Goal: Information Seeking & Learning: Learn about a topic

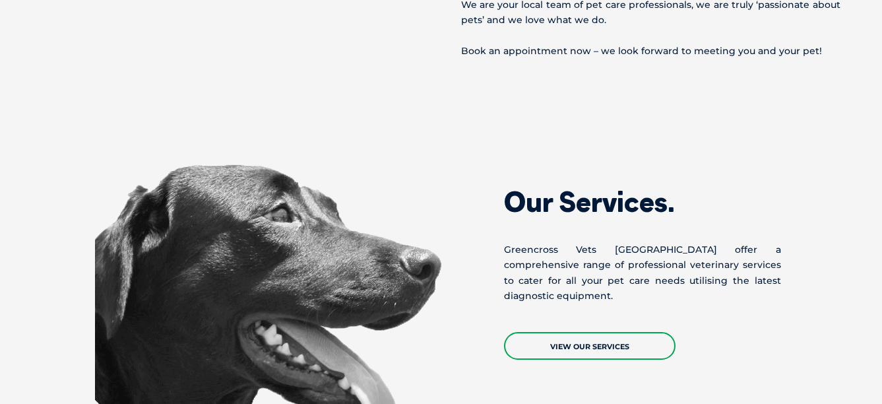
scroll to position [897, 0]
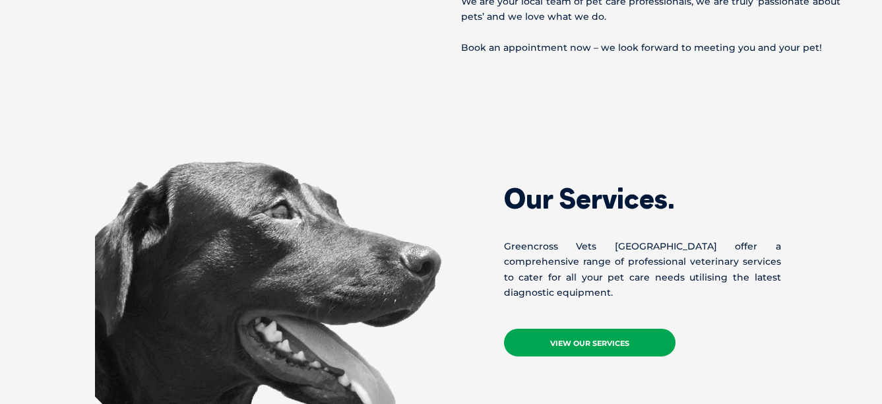
click at [572, 329] on link "View Our Services" at bounding box center [590, 343] width 172 height 28
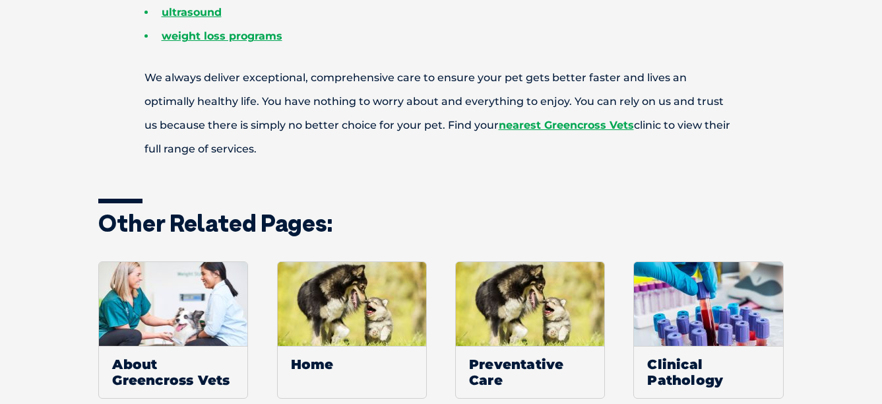
scroll to position [950, 0]
